Goal: Browse casually: Explore the website without a specific task or goal

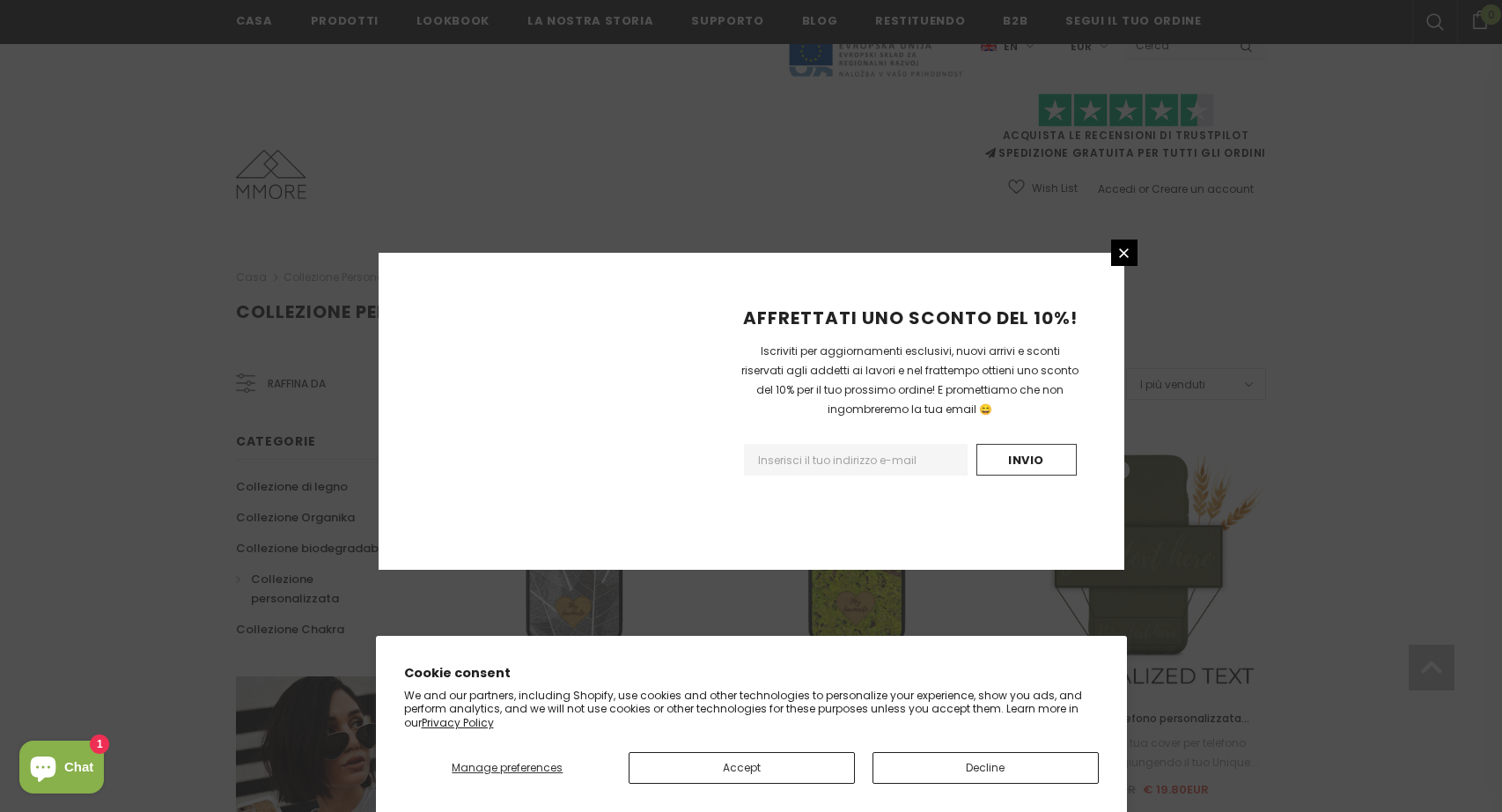
scroll to position [1129, 0]
